Goal: Navigation & Orientation: Find specific page/section

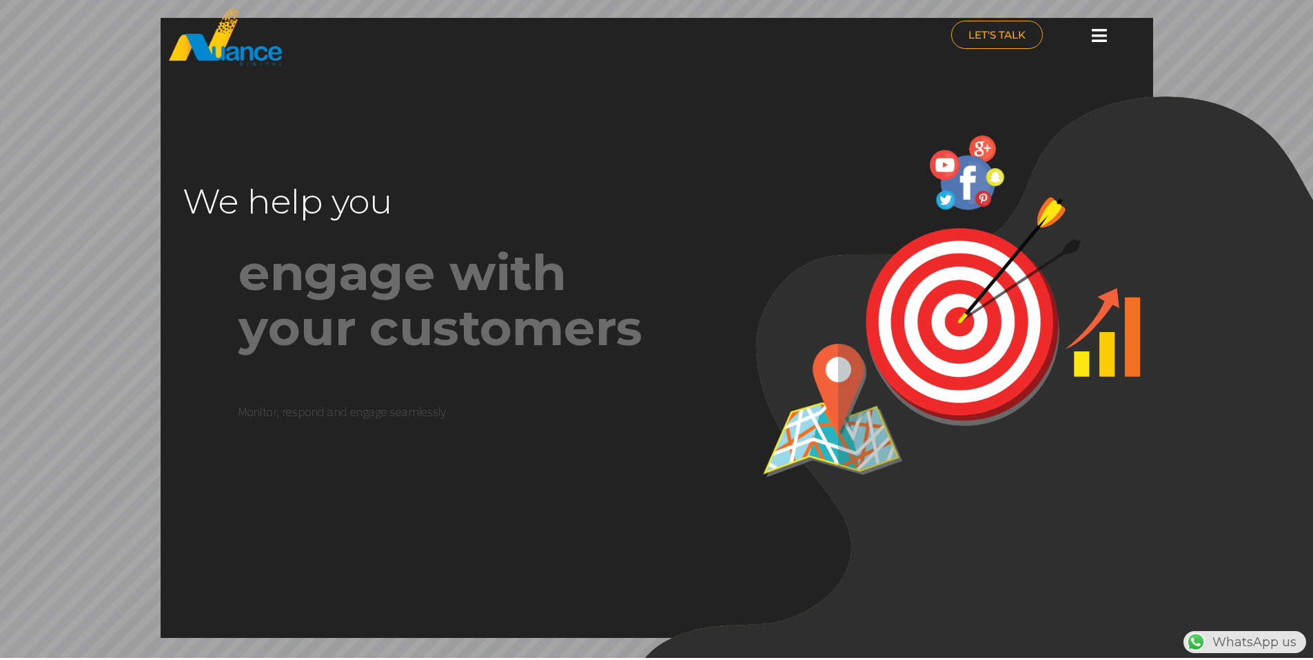
click at [1105, 38] on icon at bounding box center [1099, 35] width 15 height 17
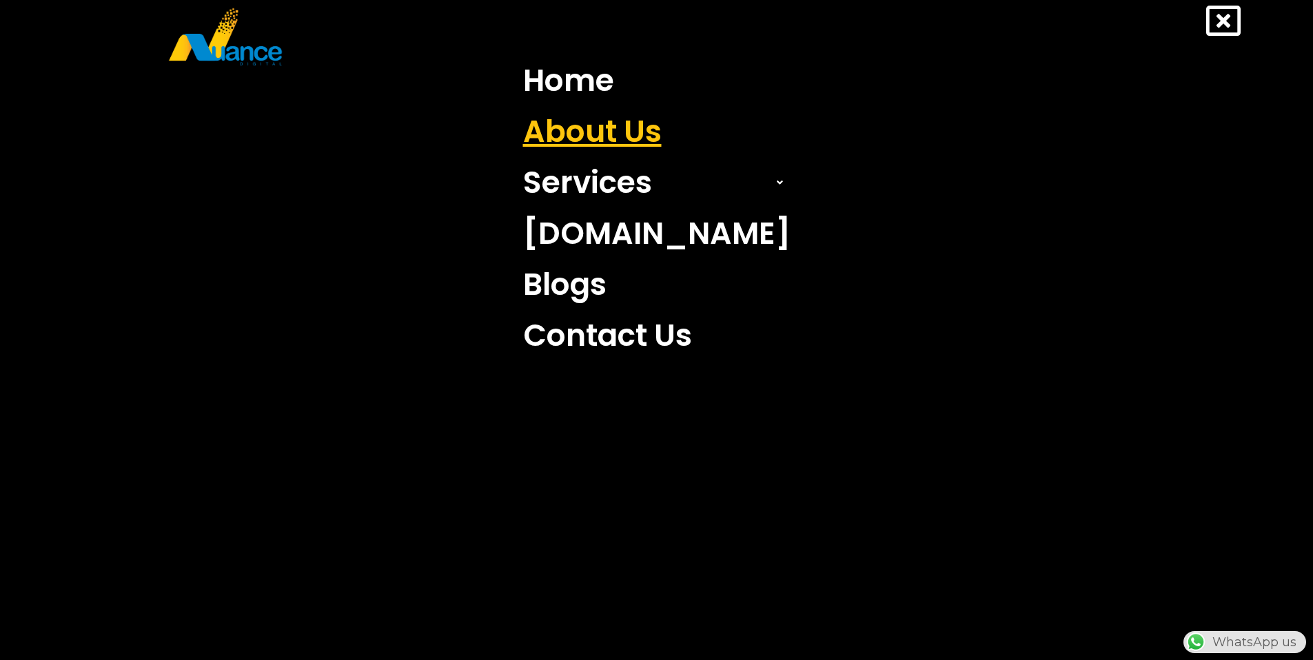
click at [608, 121] on link "About Us" at bounding box center [657, 131] width 288 height 51
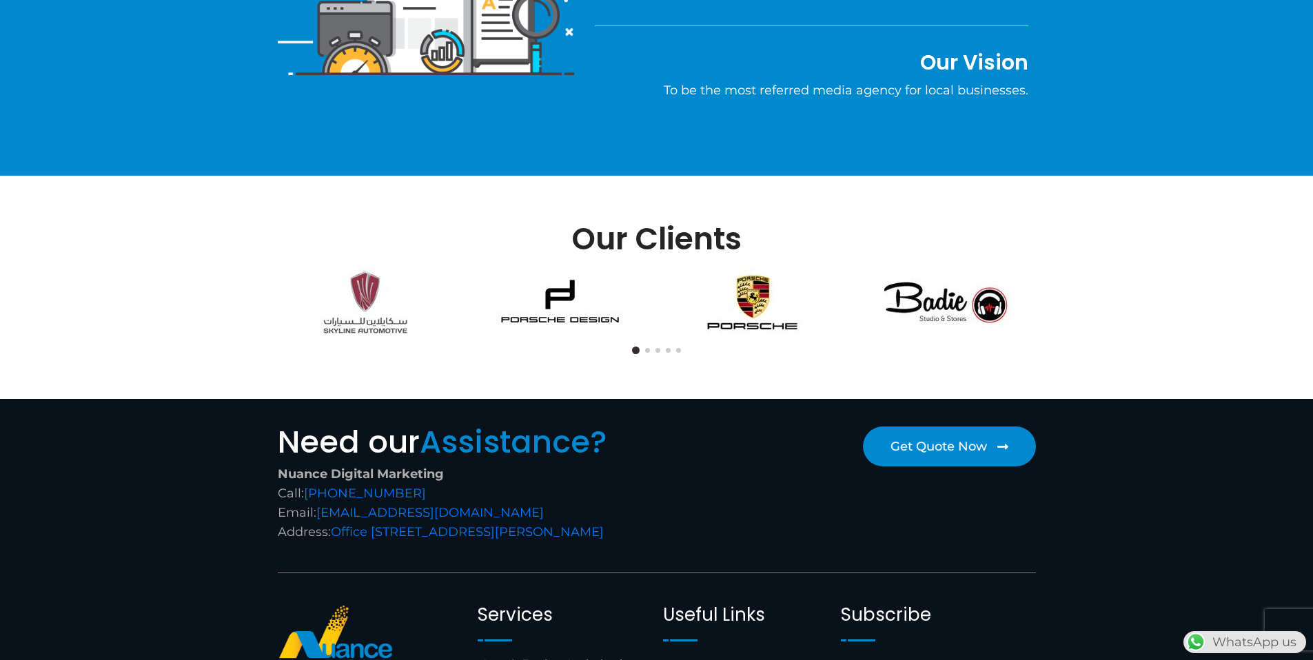
scroll to position [826, 0]
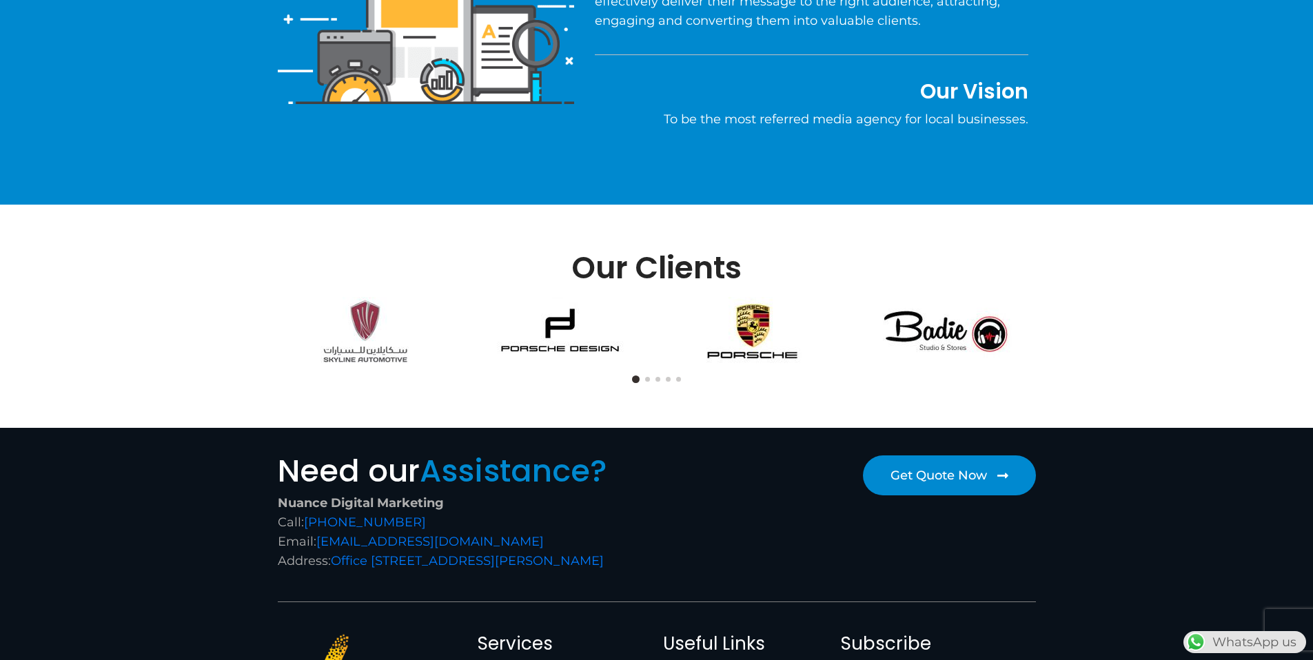
click at [646, 378] on button at bounding box center [647, 379] width 5 height 5
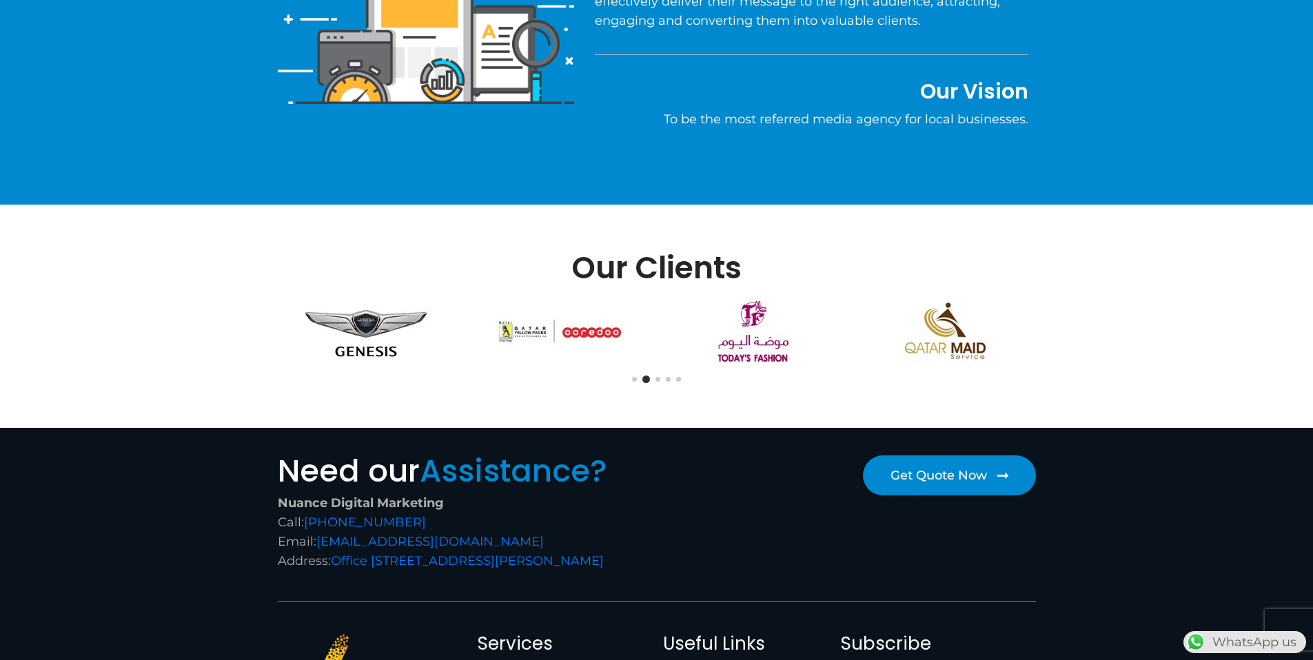
click at [656, 378] on button at bounding box center [657, 379] width 5 height 5
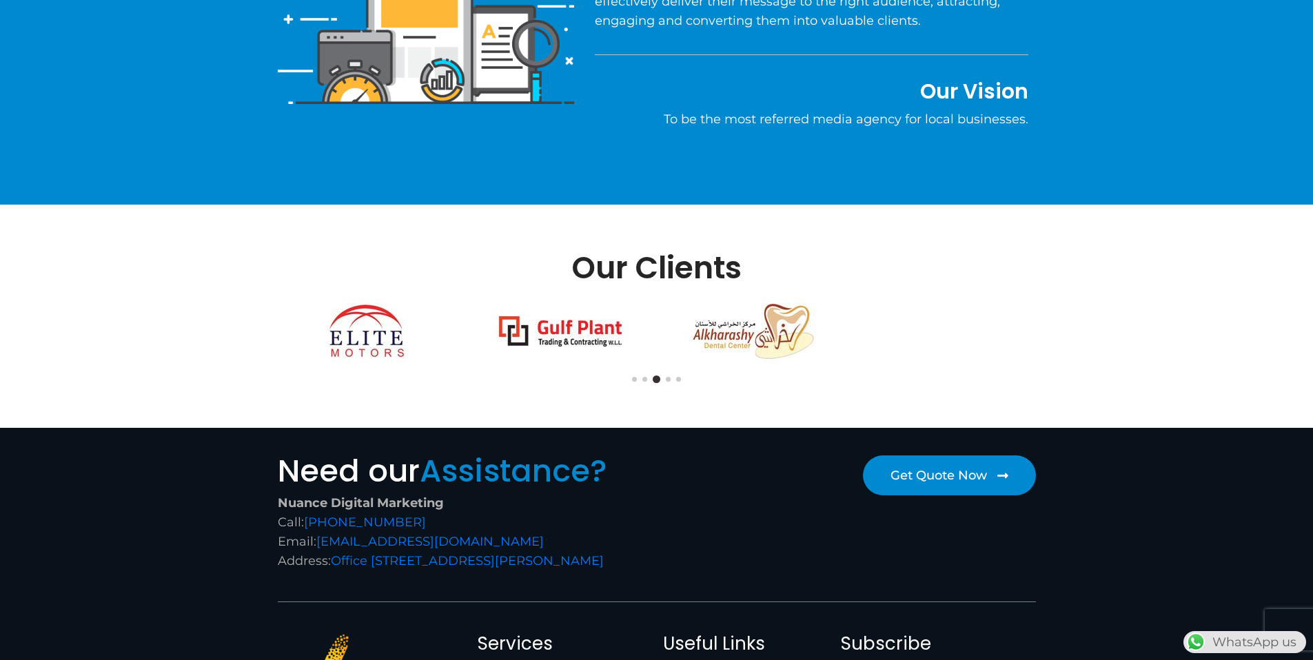
click at [666, 379] on button at bounding box center [668, 379] width 5 height 5
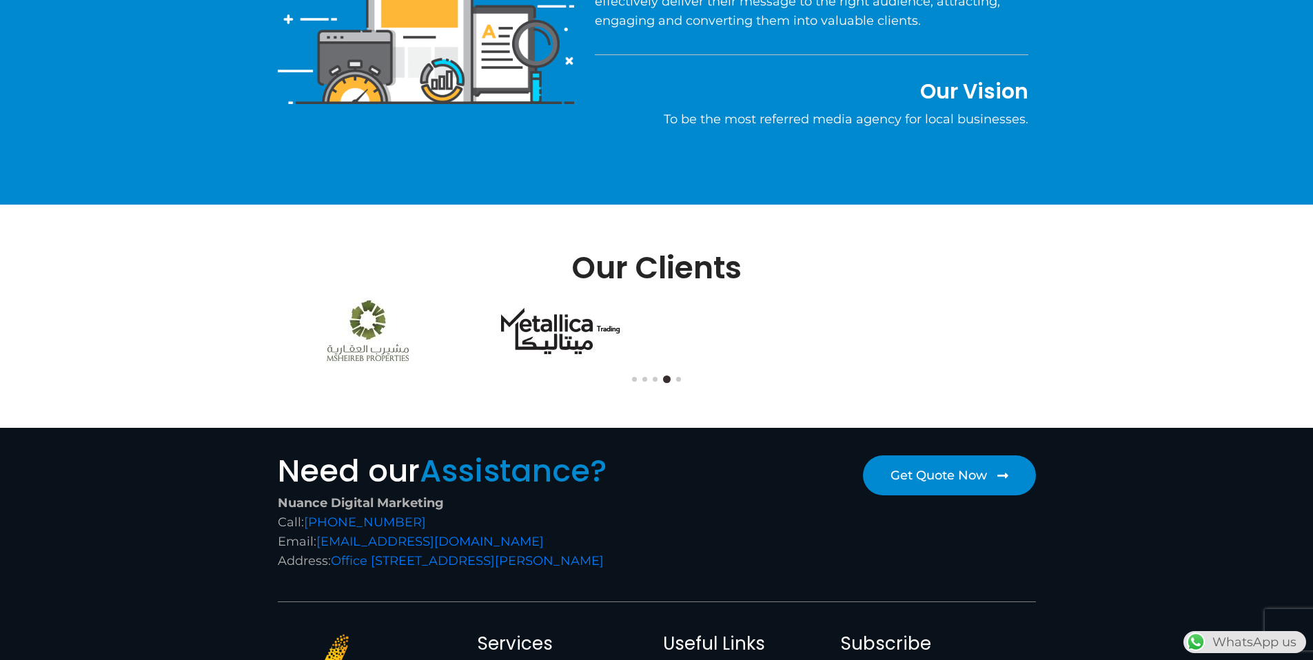
click at [678, 379] on button at bounding box center [678, 379] width 5 height 5
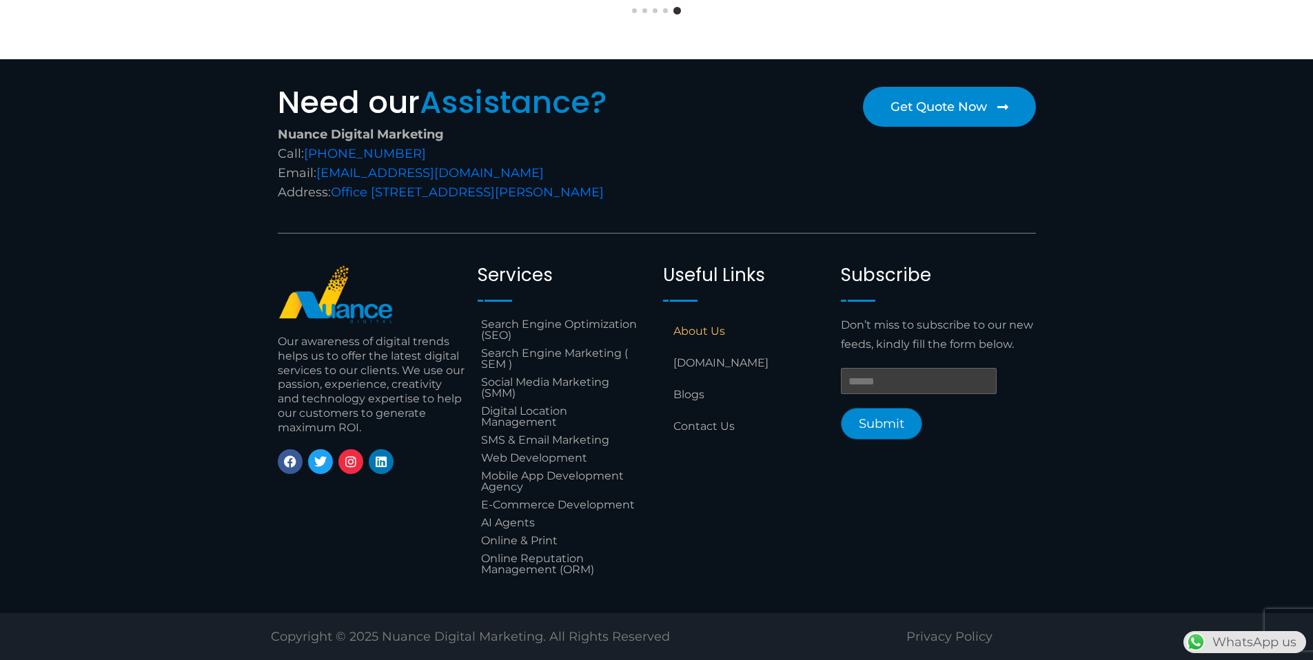
scroll to position [1214, 0]
click at [359, 467] on link "Instagram" at bounding box center [350, 461] width 25 height 25
click at [383, 467] on icon at bounding box center [381, 462] width 12 height 12
